Goal: Transaction & Acquisition: Register for event/course

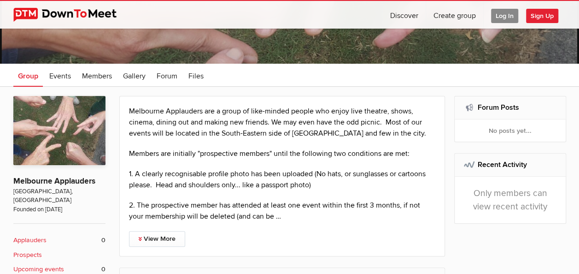
scroll to position [91, 0]
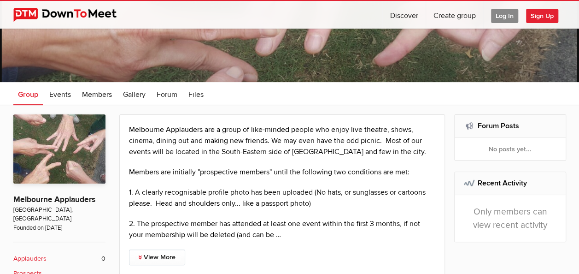
click at [508, 18] on span "Log In" at bounding box center [504, 16] width 27 height 14
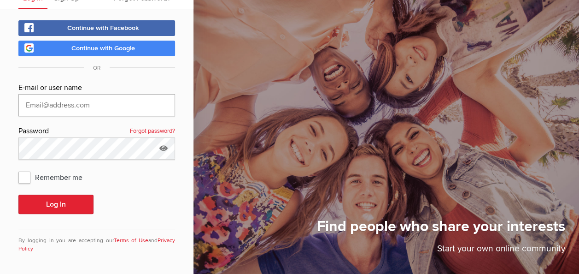
type input "[EMAIL_ADDRESS][DOMAIN_NAME]"
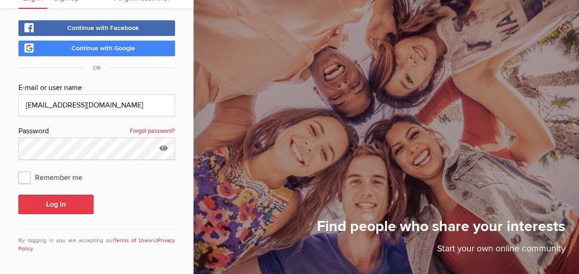
click at [58, 201] on button "Log In" at bounding box center [55, 203] width 75 height 19
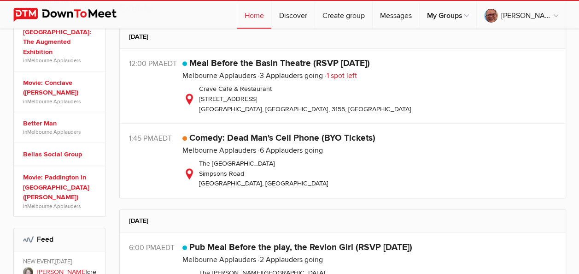
scroll to position [276, 0]
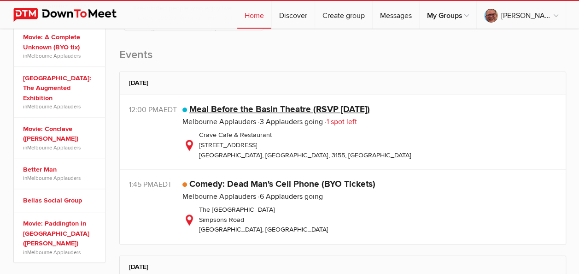
click at [261, 108] on link "Meal Before the Basin Theatre (RSVP [DATE])" at bounding box center [279, 109] width 181 height 11
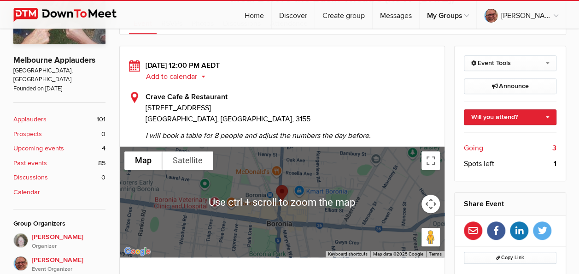
scroll to position [184, 0]
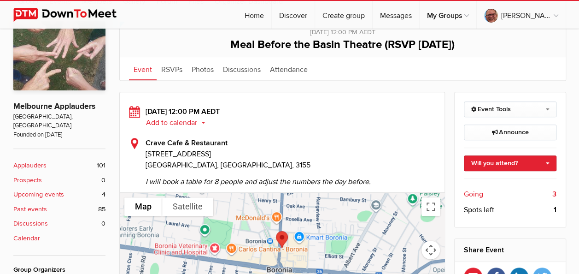
click at [477, 191] on span "Going" at bounding box center [473, 193] width 19 height 11
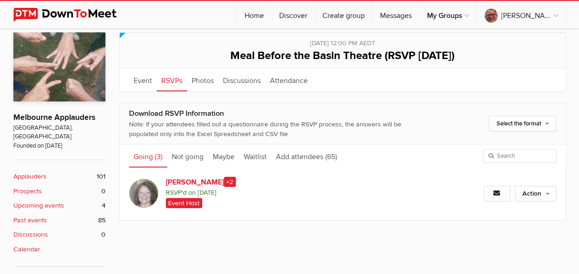
scroll to position [127, 0]
